Goal: Find specific page/section: Find specific page/section

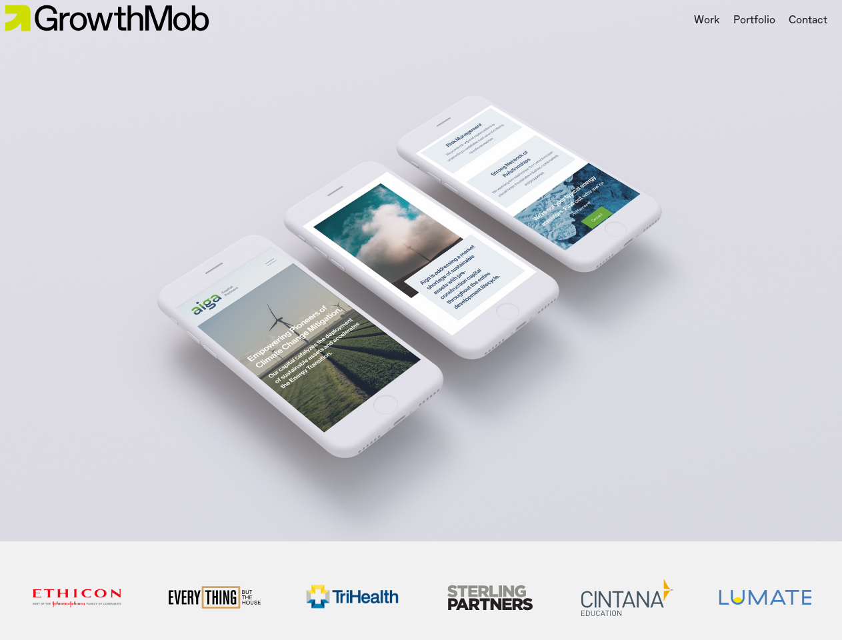
click at [421, 320] on div "8 / 16" at bounding box center [421, 269] width 842 height 544
click at [753, 21] on div "Portfolio" at bounding box center [754, 21] width 42 height 16
click at [421, 270] on div at bounding box center [421, 320] width 842 height 640
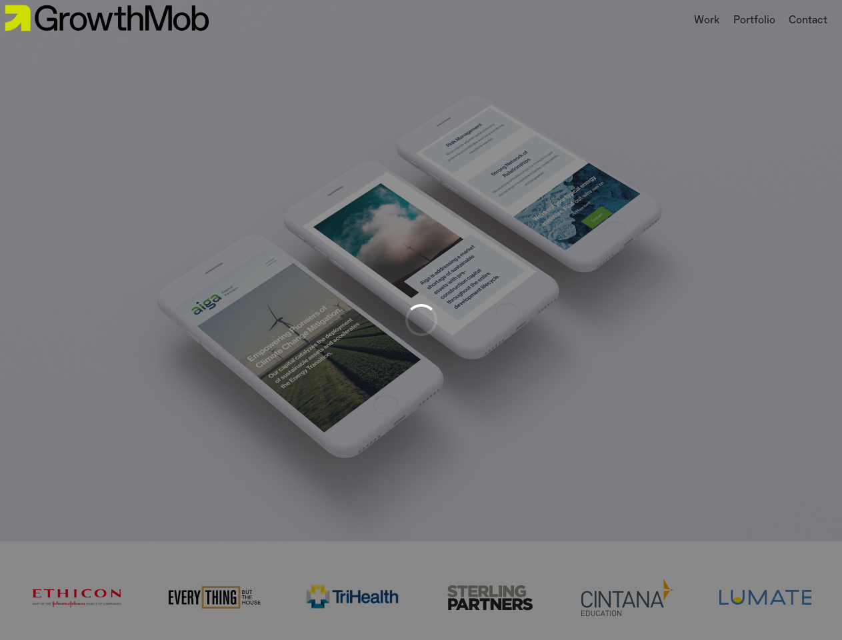
click at [77, 598] on div at bounding box center [421, 320] width 842 height 640
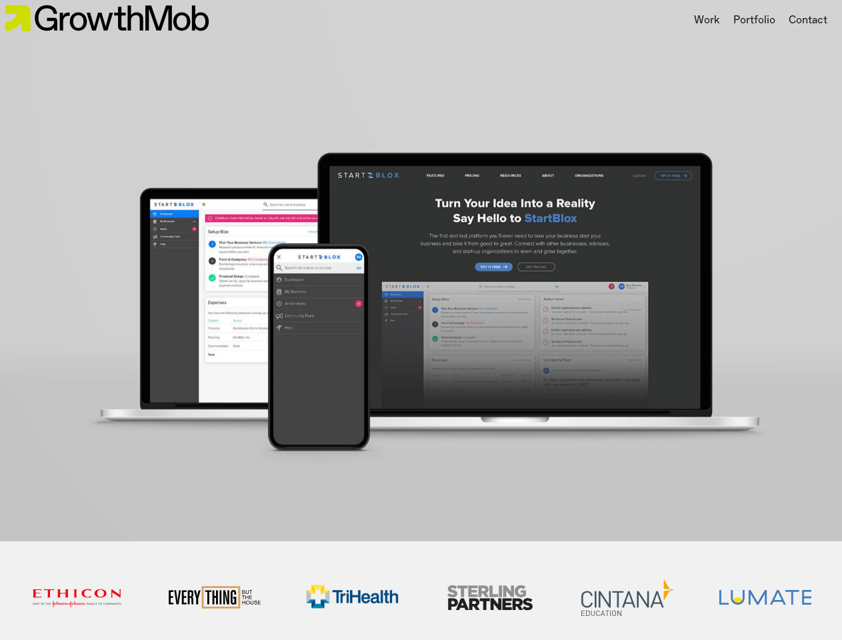
click at [352, 598] on img at bounding box center [352, 596] width 93 height 37
click at [490, 598] on img at bounding box center [490, 597] width 93 height 33
click at [627, 598] on img at bounding box center [627, 596] width 93 height 37
click at [765, 598] on img at bounding box center [765, 597] width 93 height 15
